Goal: Task Accomplishment & Management: Use online tool/utility

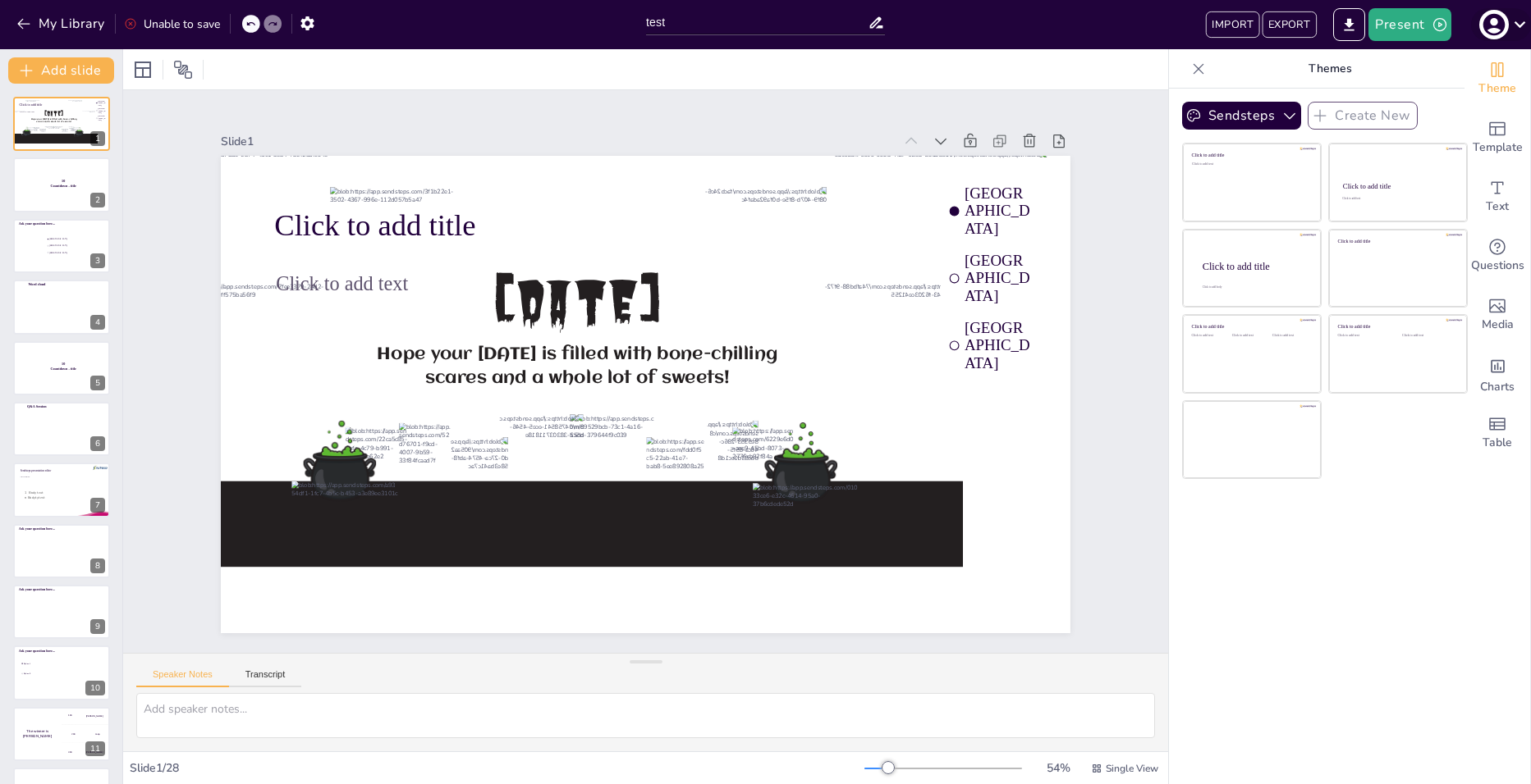
click at [1513, 20] on icon at bounding box center [1520, 24] width 22 height 22
click at [1513, 20] on div at bounding box center [765, 392] width 1531 height 784
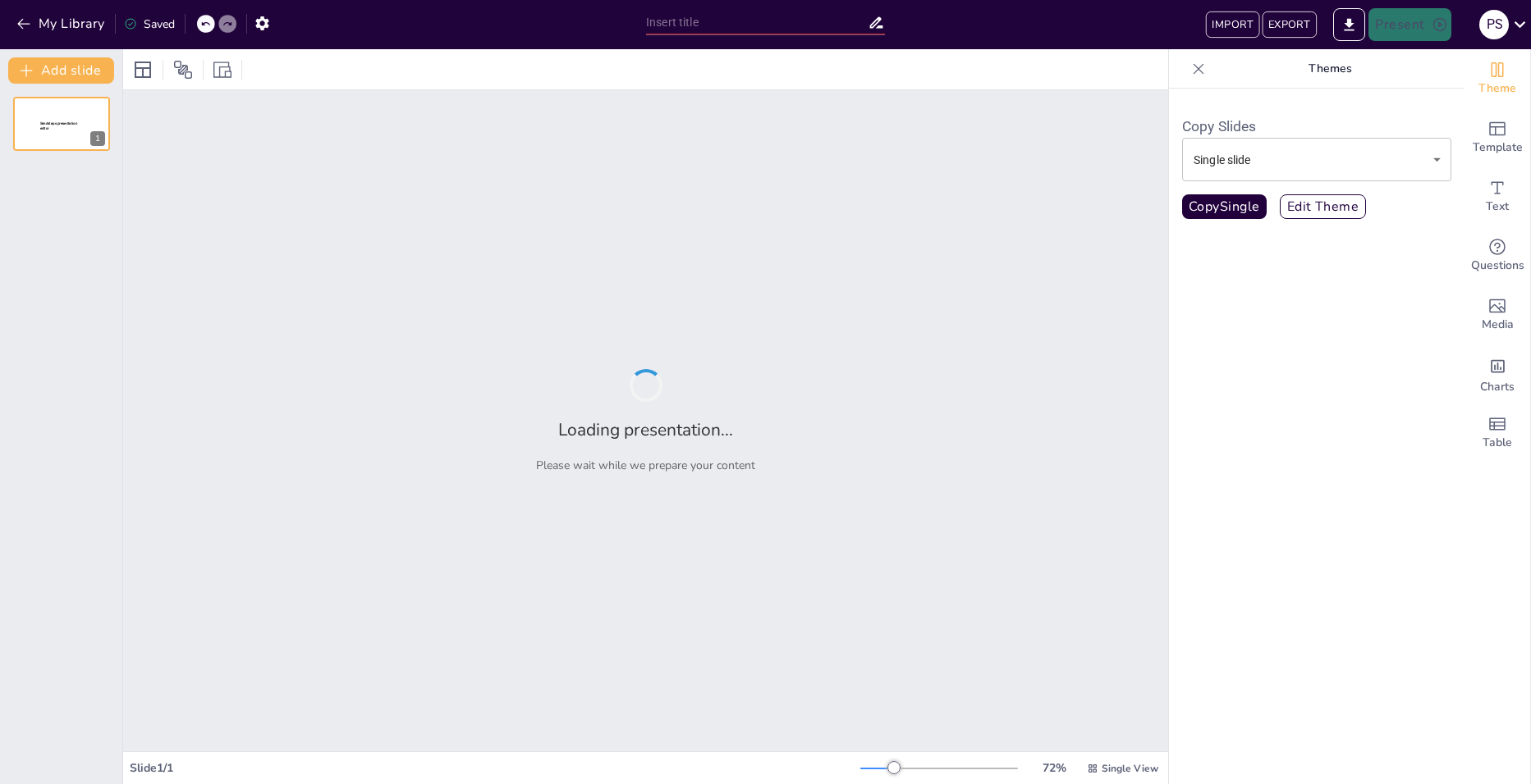
type input "test"
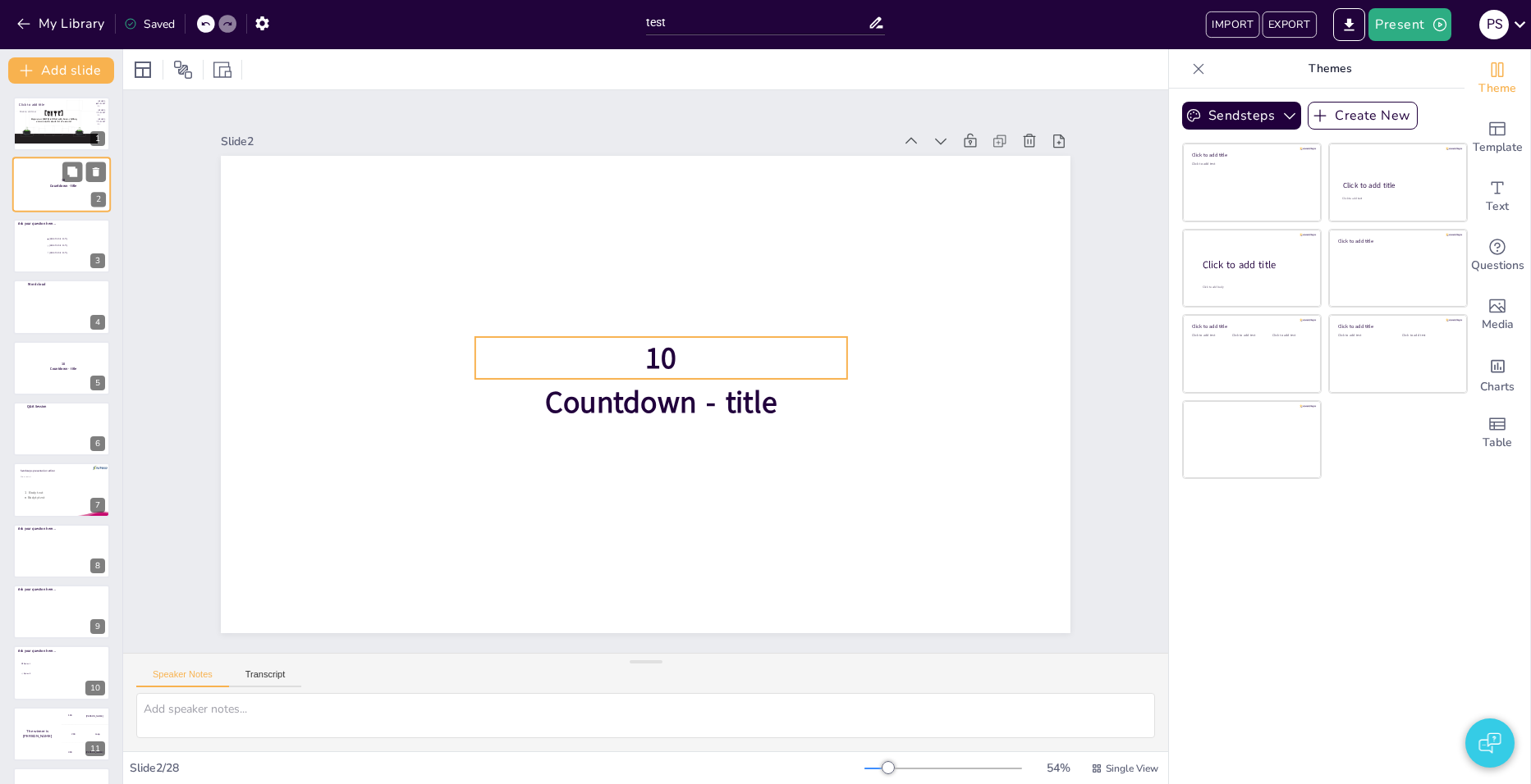
click at [46, 186] on p "Countdown - title" at bounding box center [64, 186] width 44 height 5
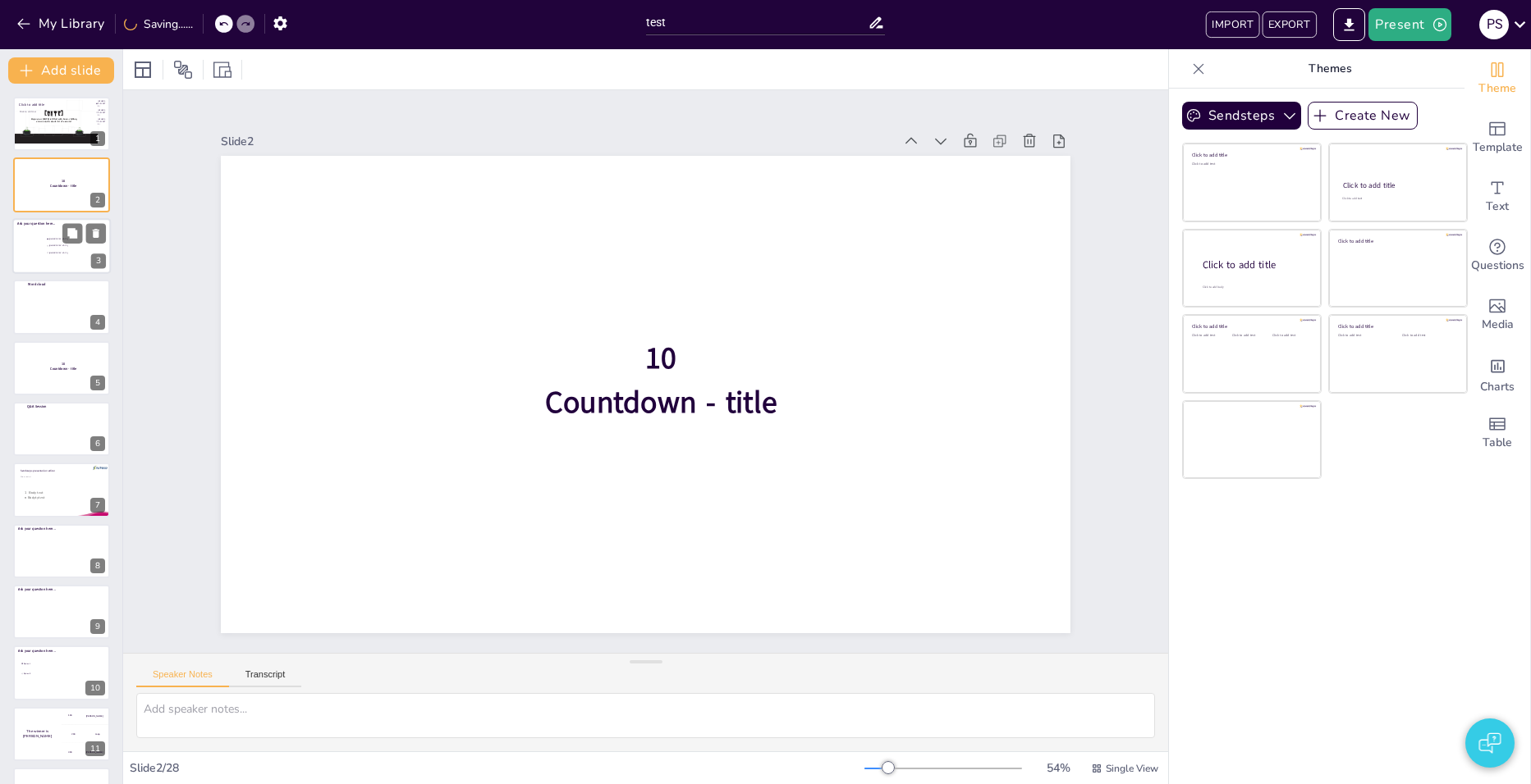
click at [46, 252] on input "checkbox" at bounding box center [46, 252] width 1 height 1
checkbox input "false"
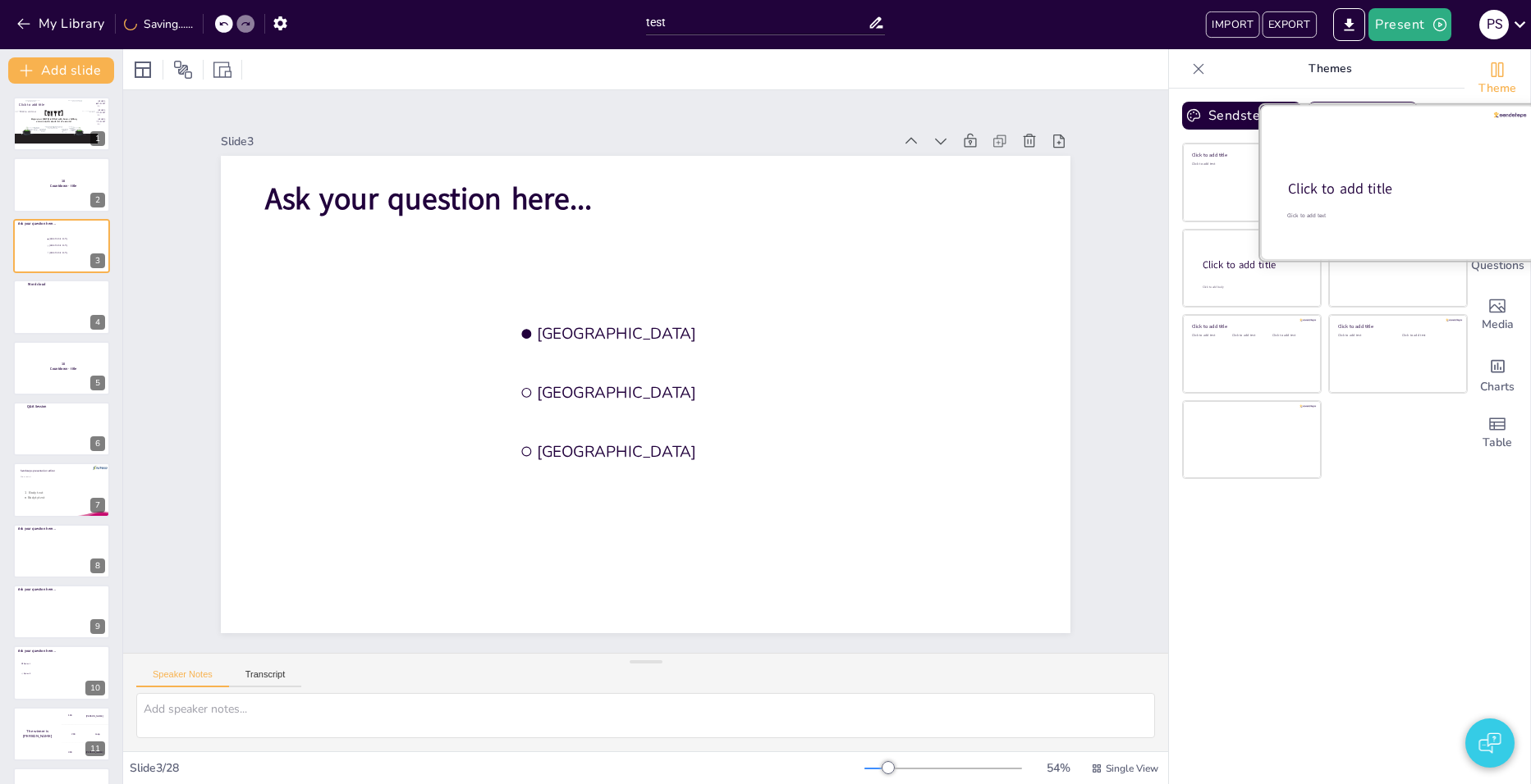
click at [1361, 182] on div "Click to add title" at bounding box center [1397, 189] width 218 height 19
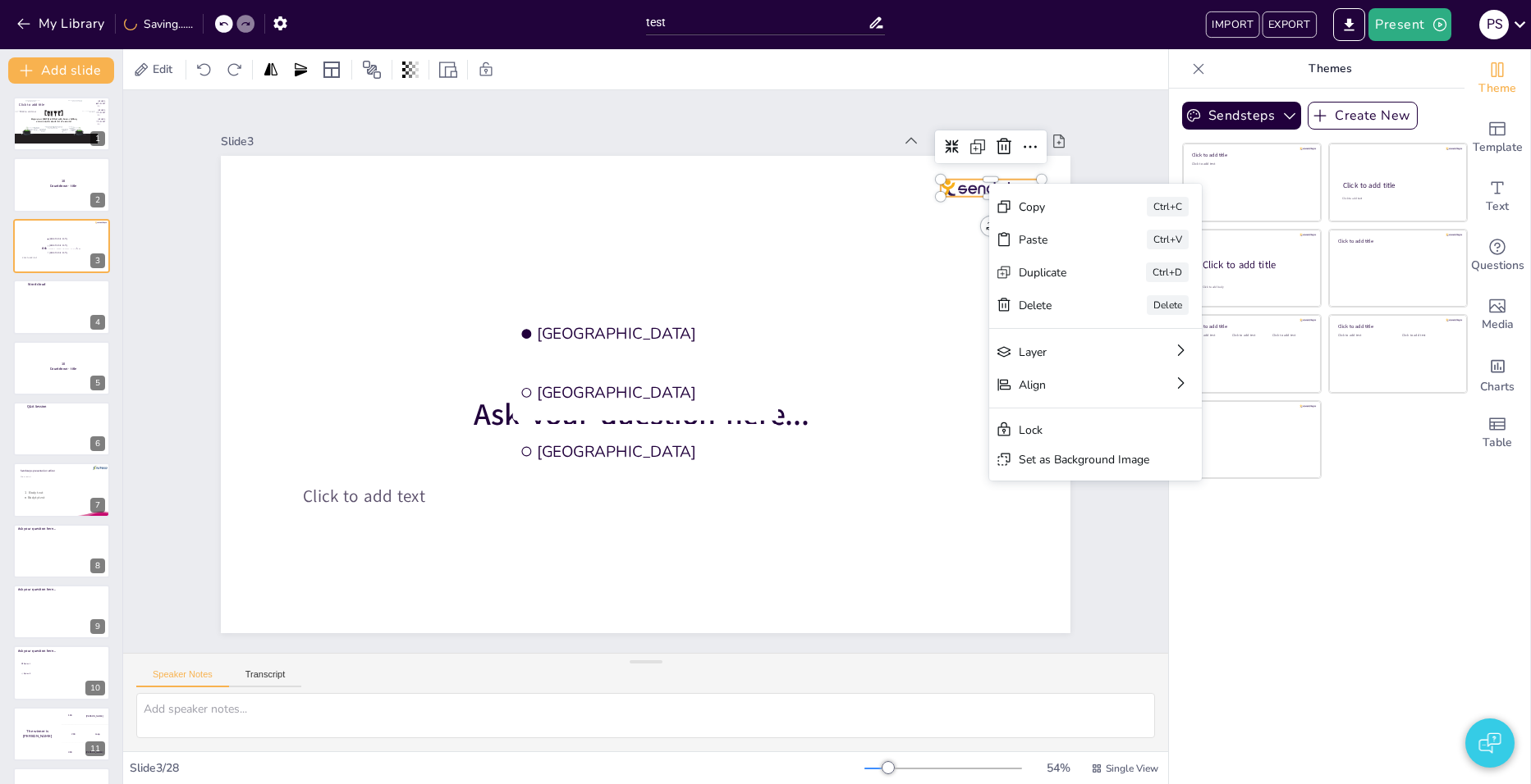
click at [971, 245] on div at bounding box center [1022, 264] width 102 height 38
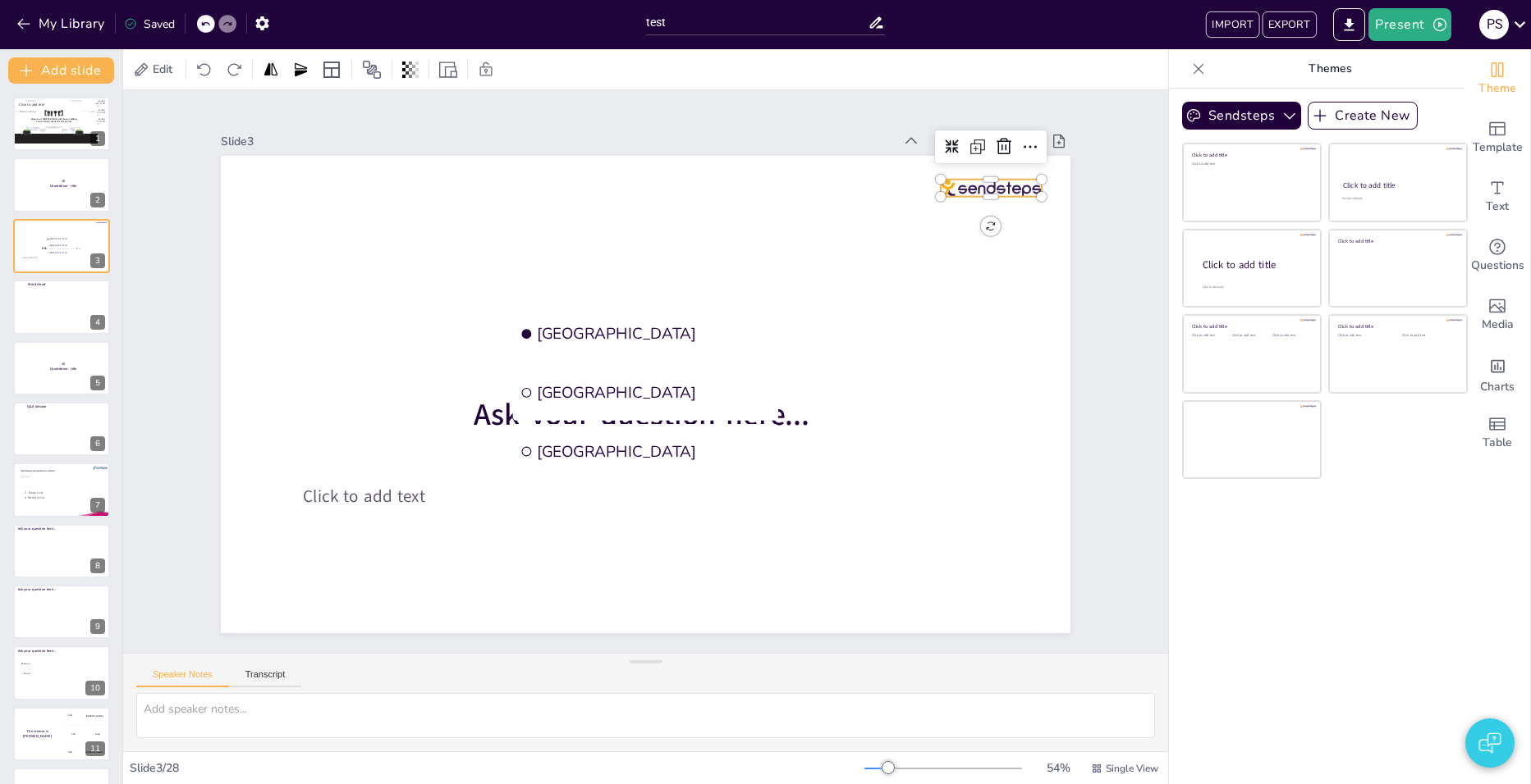
click at [1069, 55] on div "Edit" at bounding box center [645, 69] width 1045 height 40
